Goal: Information Seeking & Learning: Learn about a topic

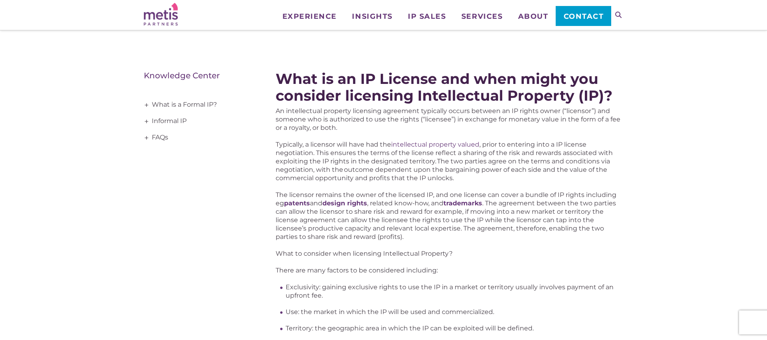
scroll to position [85, 0]
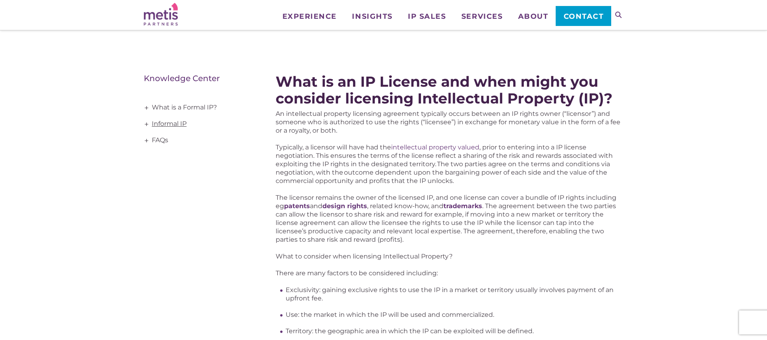
click at [182, 129] on link "Informal IP" at bounding box center [198, 124] width 108 height 16
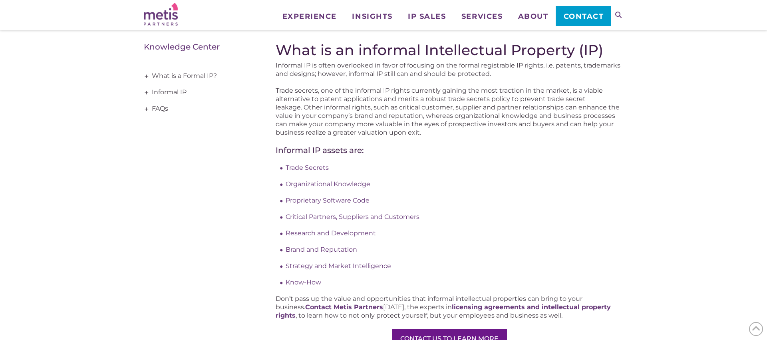
scroll to position [119, 0]
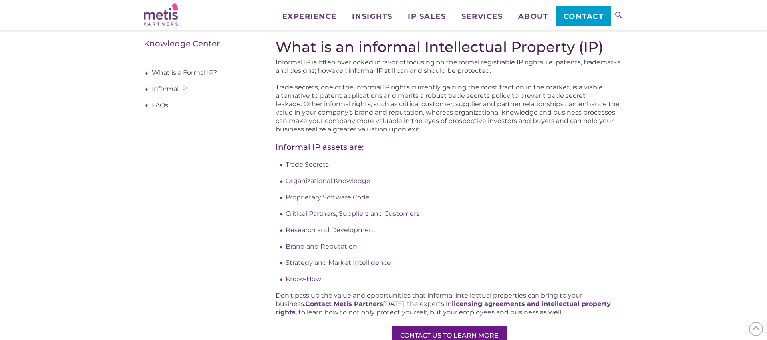
click at [343, 226] on span "Research and Development" at bounding box center [330, 230] width 90 height 8
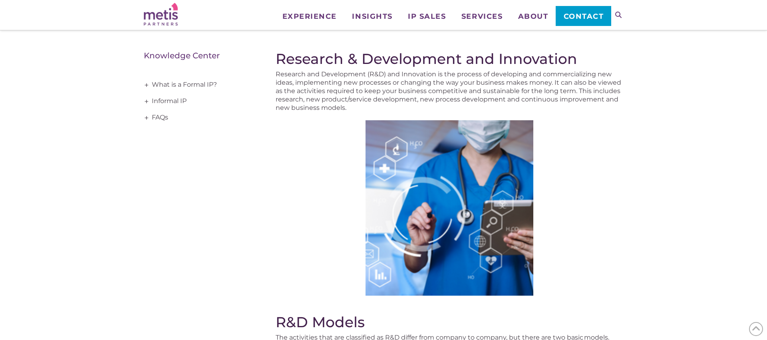
scroll to position [108, 0]
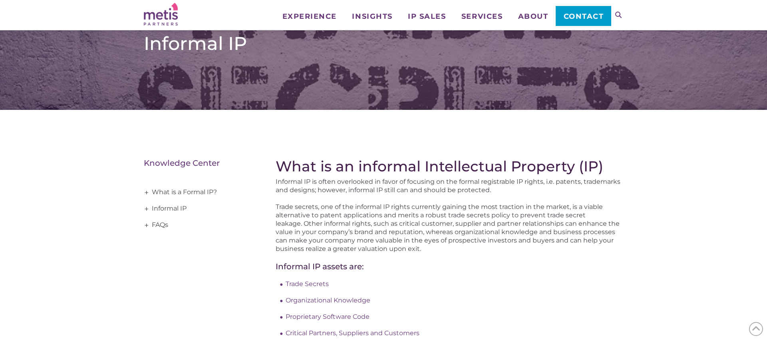
click at [326, 58] on div "Home » Knowledge Center – Intellectual Property » Informal IP Informal IP" at bounding box center [383, 29] width 479 height 58
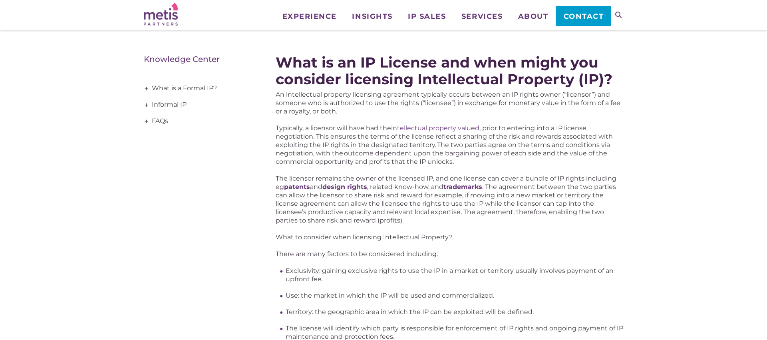
scroll to position [101, 0]
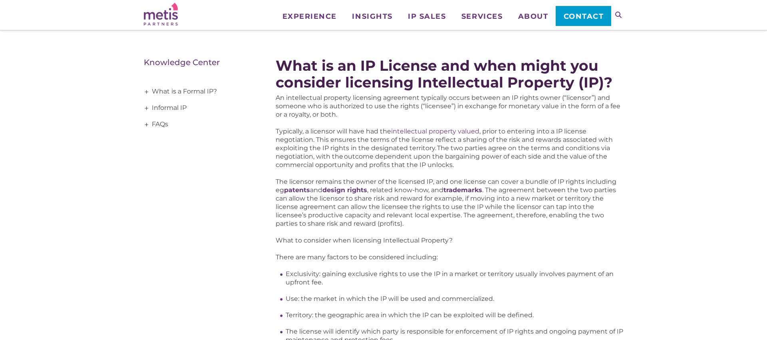
click at [388, 74] on strong "What is an IP License and when might you consider licensing Intellectual Proper…" at bounding box center [443, 74] width 337 height 34
